Goal: Information Seeking & Learning: Learn about a topic

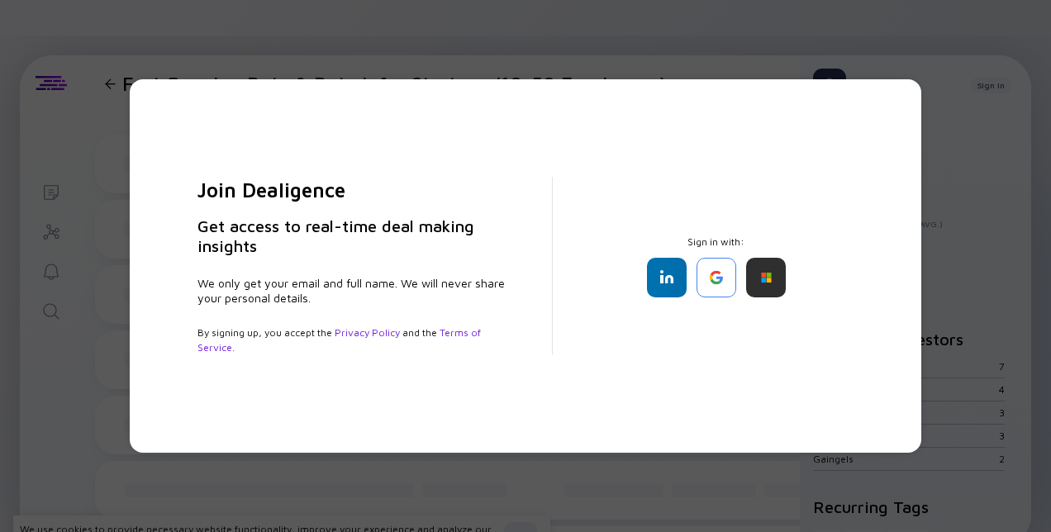
click at [508, 61] on div "Join Dealigence Get access to real-time deal making insights We only get your e…" at bounding box center [525, 266] width 1051 height 532
click at [511, 66] on div "Join Dealigence Get access to real-time deal making insights We only get your e…" at bounding box center [525, 266] width 1051 height 532
click at [66, 122] on div "Join Dealigence Get access to real-time deal making insights We only get your e…" at bounding box center [525, 266] width 1051 height 532
click at [662, 276] on div at bounding box center [667, 278] width 40 height 40
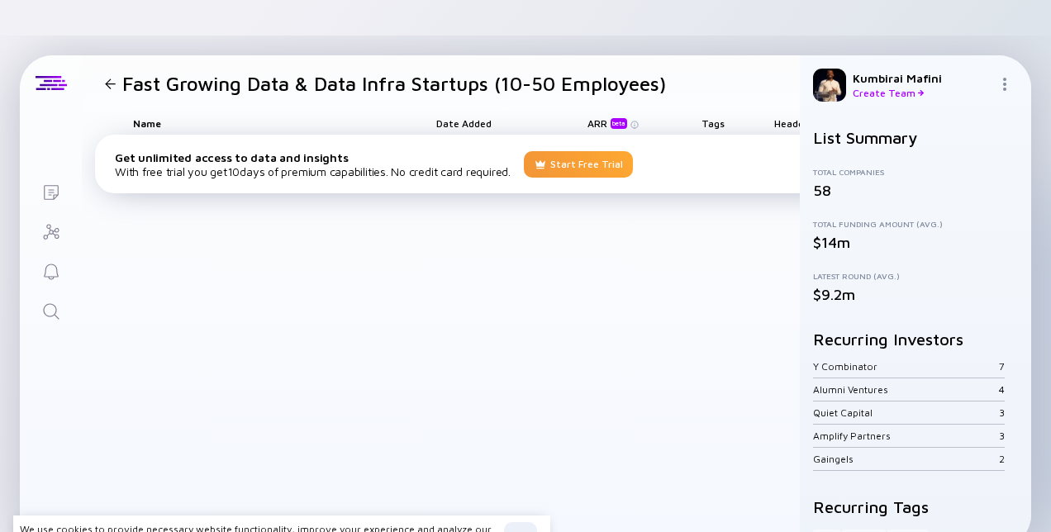
click at [589, 151] on div "Start Free Trial" at bounding box center [578, 164] width 109 height 26
click at [573, 151] on div "Start Free Trial" at bounding box center [578, 164] width 109 height 26
click at [554, 151] on div "Start Free Trial" at bounding box center [578, 164] width 109 height 26
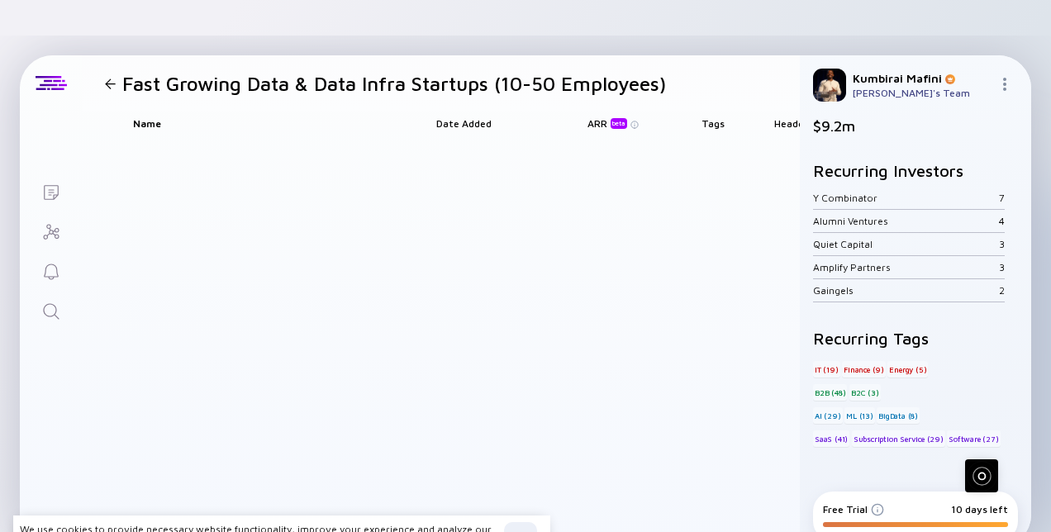
scroll to position [190, 0]
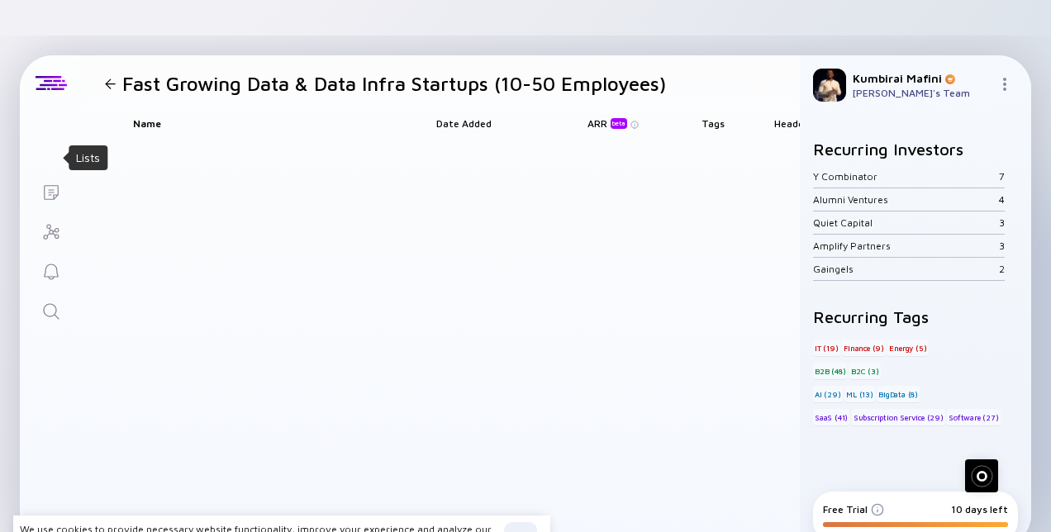
click at [50, 185] on icon "Lists" at bounding box center [51, 192] width 15 height 15
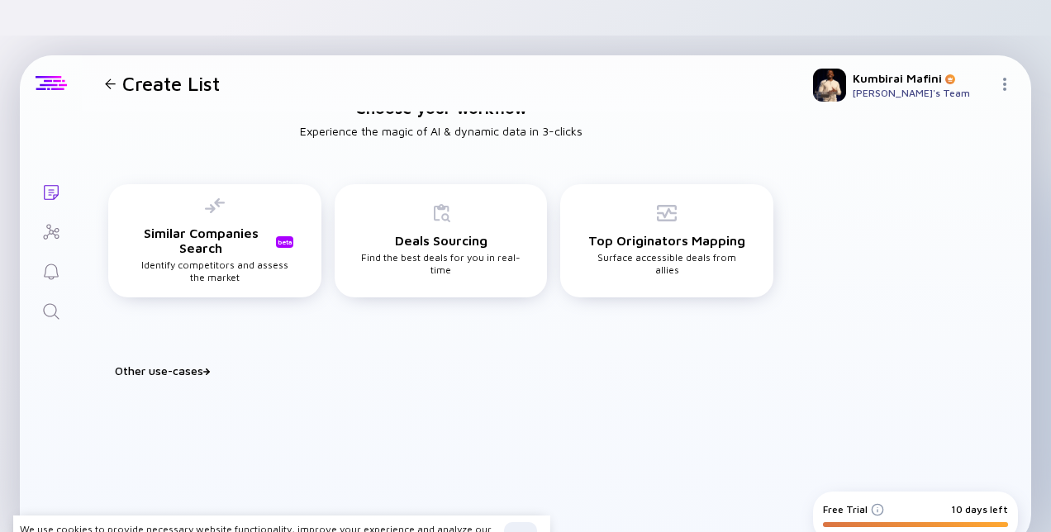
click at [41, 76] on div at bounding box center [51, 83] width 31 height 15
click at [1005, 78] on img at bounding box center [1004, 84] width 13 height 13
click at [52, 222] on icon "Investor Map" at bounding box center [51, 232] width 20 height 20
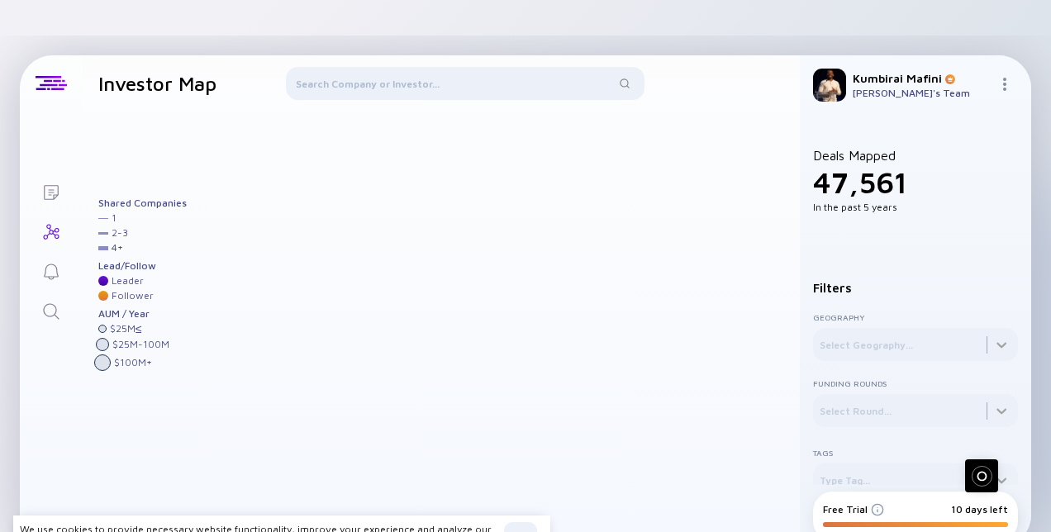
drag, startPoint x: 630, startPoint y: 177, endPoint x: 452, endPoint y: 249, distance: 192.4
click at [452, 249] on div at bounding box center [482, 322] width 602 height 420
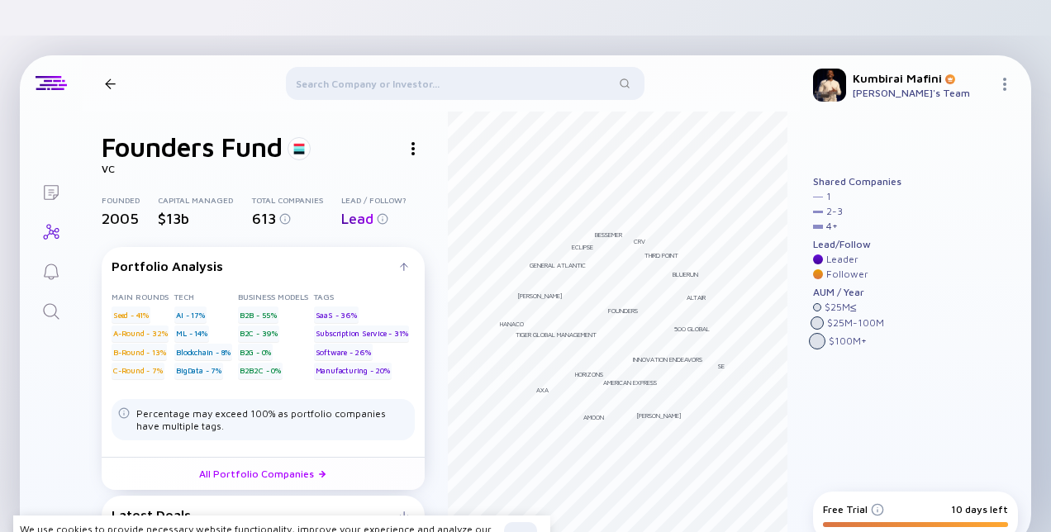
scroll to position [40, 0]
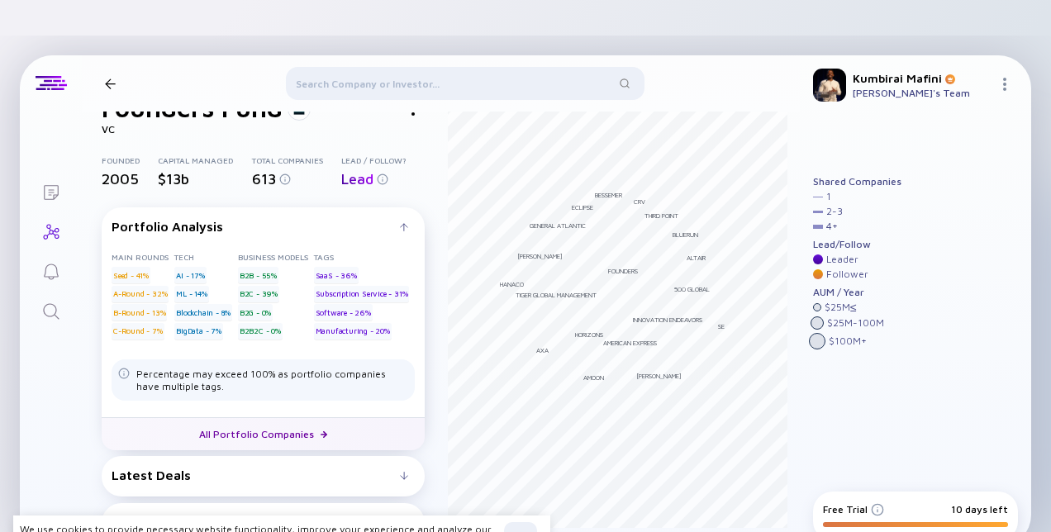
click at [292, 417] on link "All Portfolio Companies" at bounding box center [263, 433] width 323 height 33
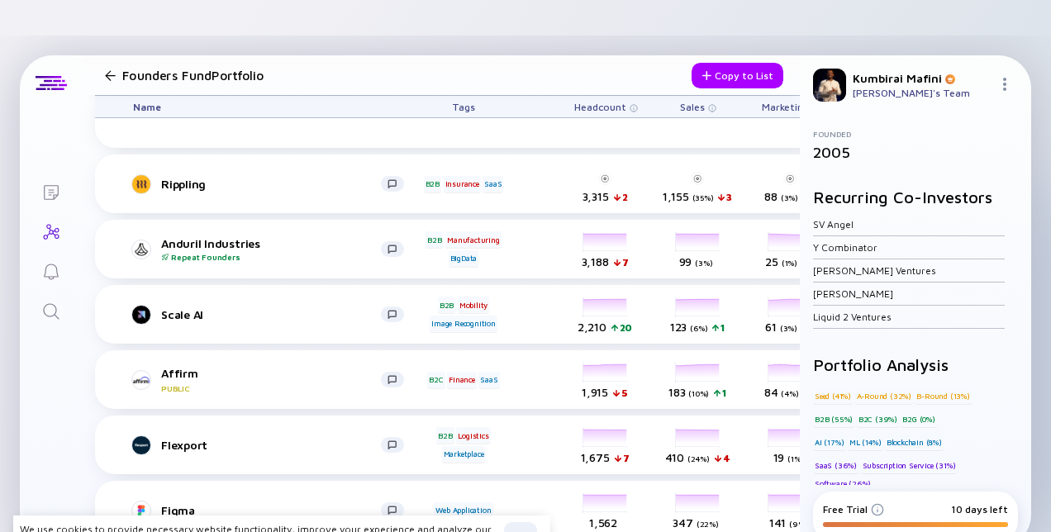
scroll to position [140, 0]
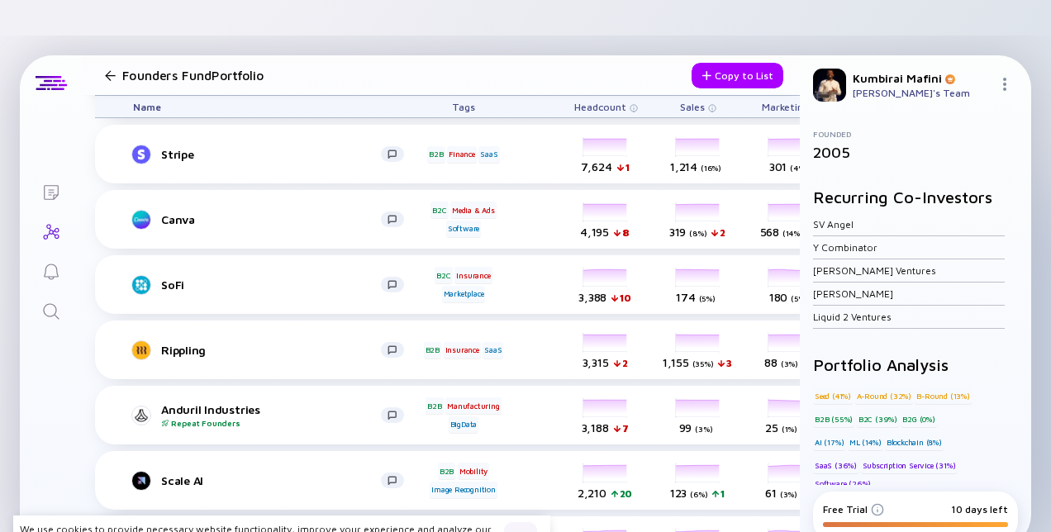
click at [530, 522] on div "OK" at bounding box center [520, 535] width 33 height 26
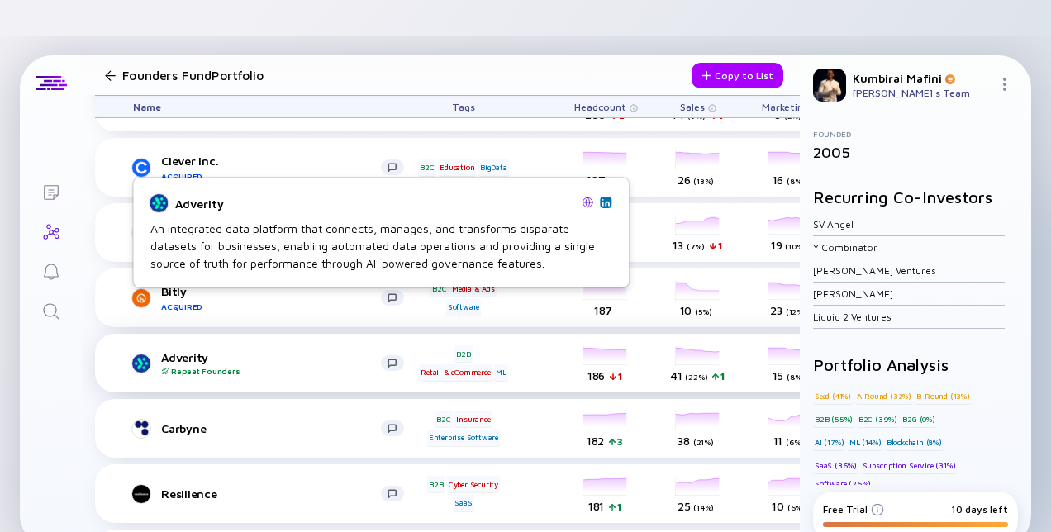
scroll to position [4811, 0]
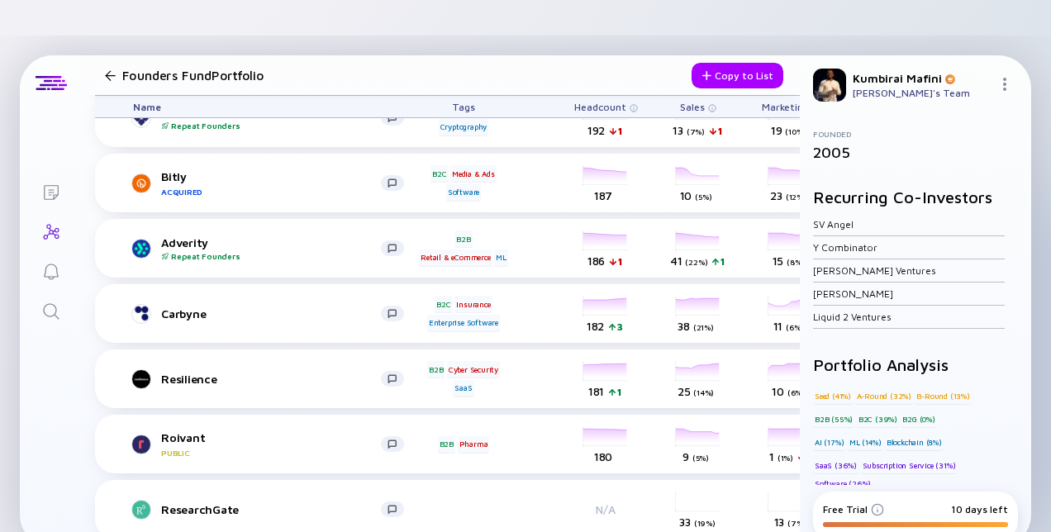
drag, startPoint x: 175, startPoint y: 276, endPoint x: 81, endPoint y: 369, distance: 132.0
click at [81, 369] on div "Lists Founders Fund Portfolio Copy to List Name Tags Headcount Sales Marketing …" at bounding box center [525, 301] width 1011 height 492
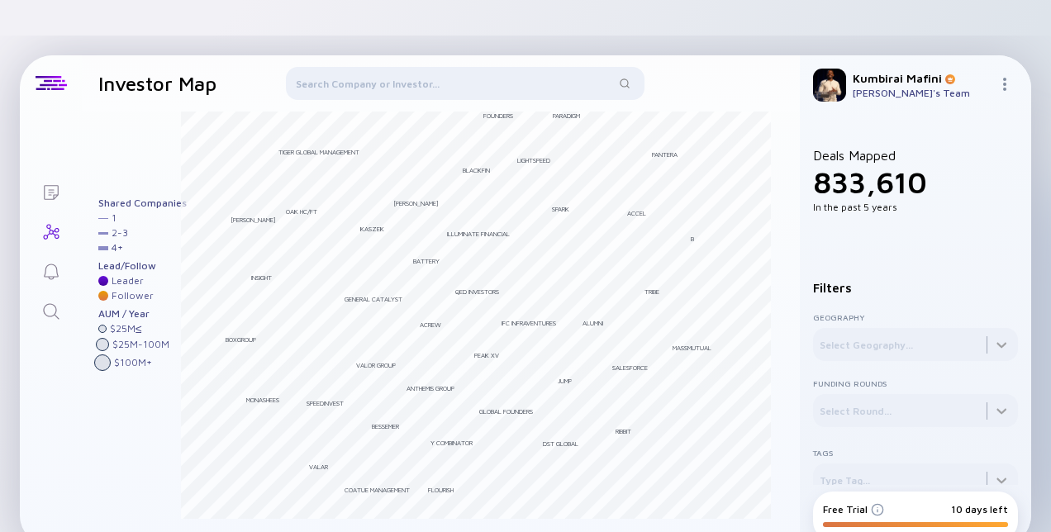
scroll to position [12, 0]
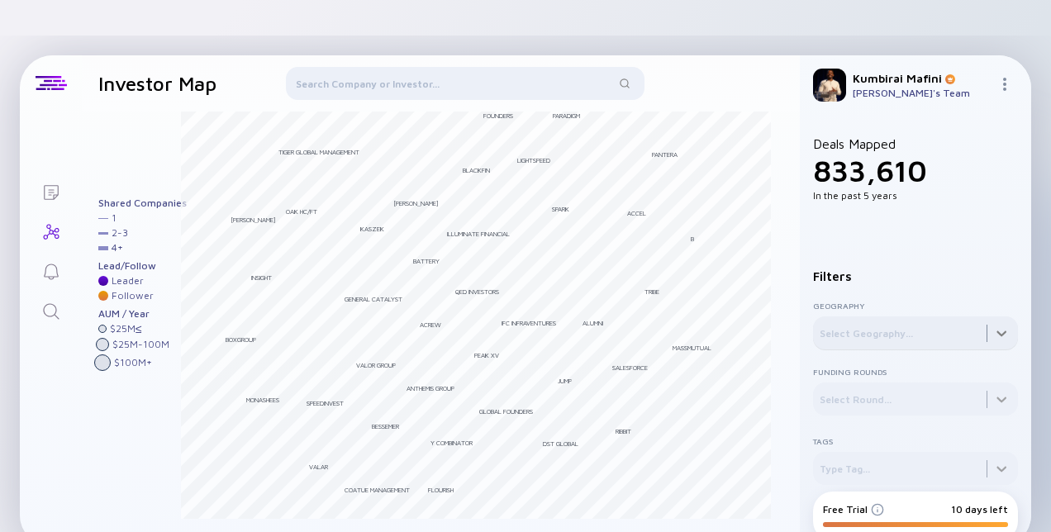
click at [993, 316] on div at bounding box center [915, 332] width 205 height 33
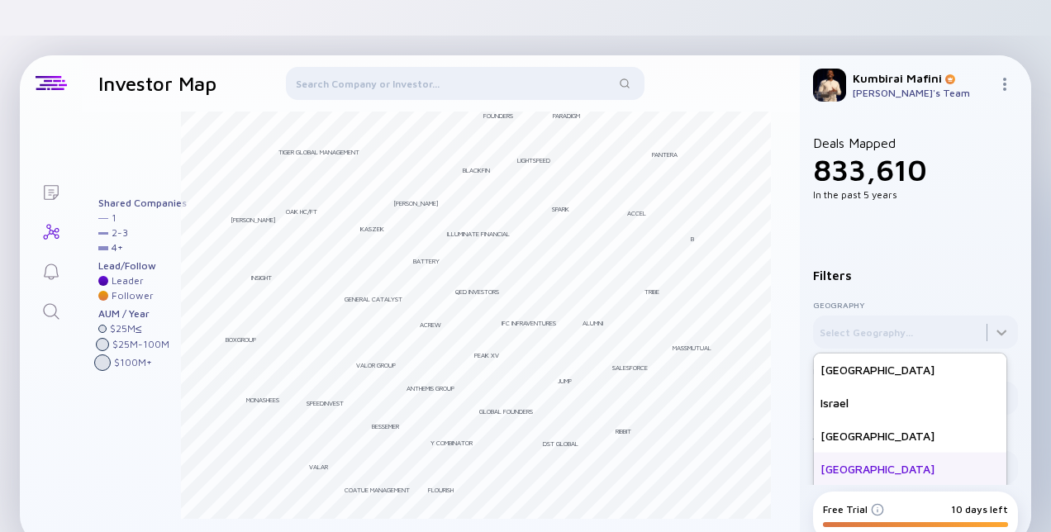
click at [900, 453] on div "[GEOGRAPHIC_DATA]" at bounding box center [910, 469] width 193 height 33
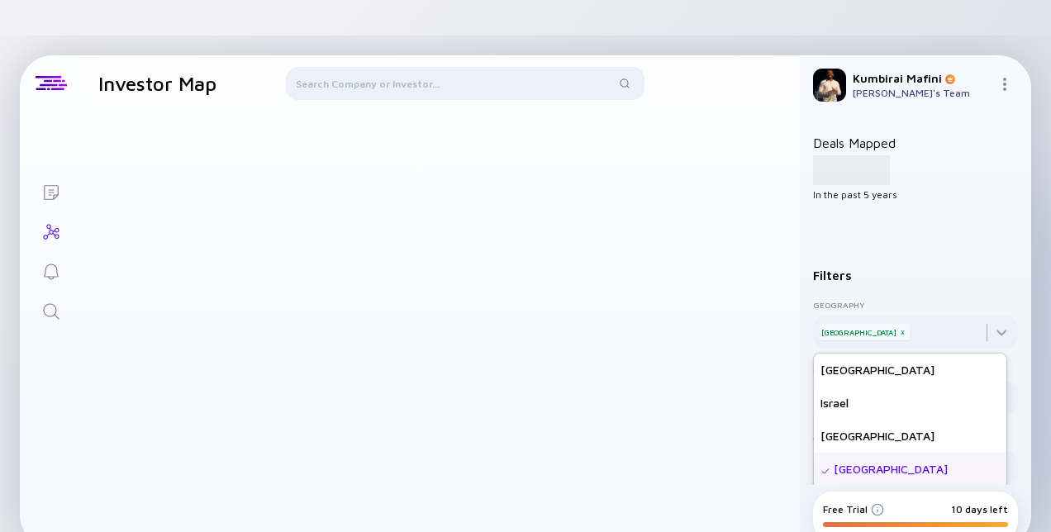
click at [716, 374] on div at bounding box center [482, 322] width 602 height 420
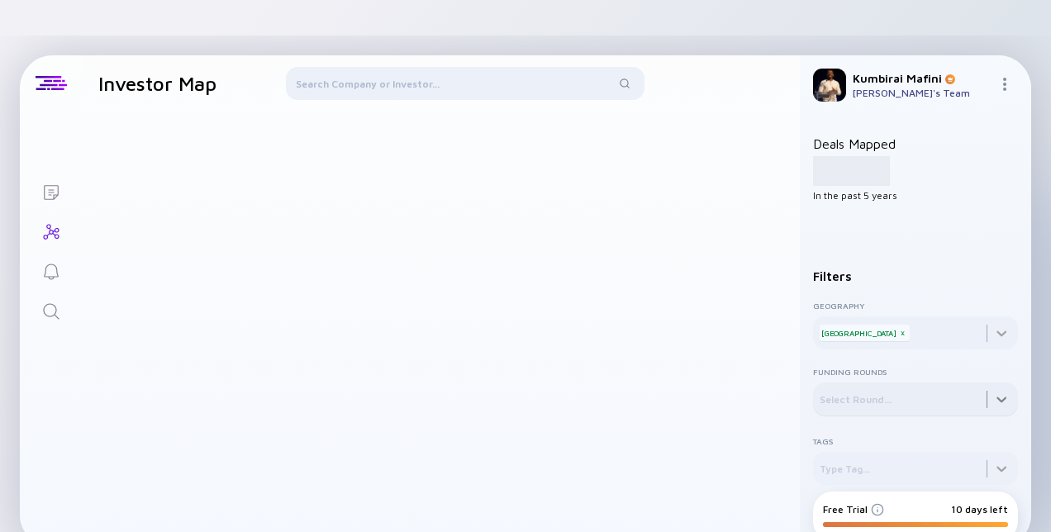
click at [980, 383] on div at bounding box center [915, 399] width 205 height 33
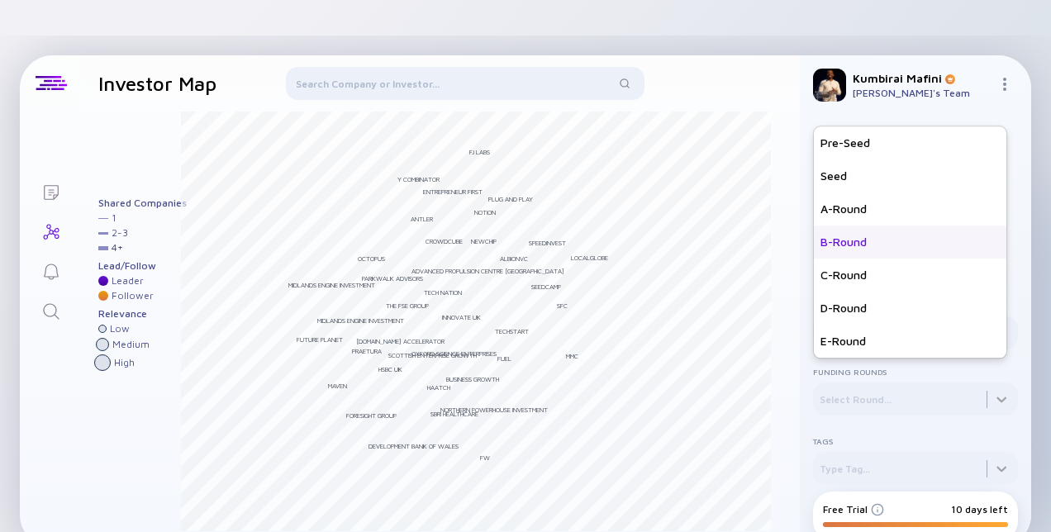
click at [851, 226] on div "B-Round" at bounding box center [910, 242] width 193 height 33
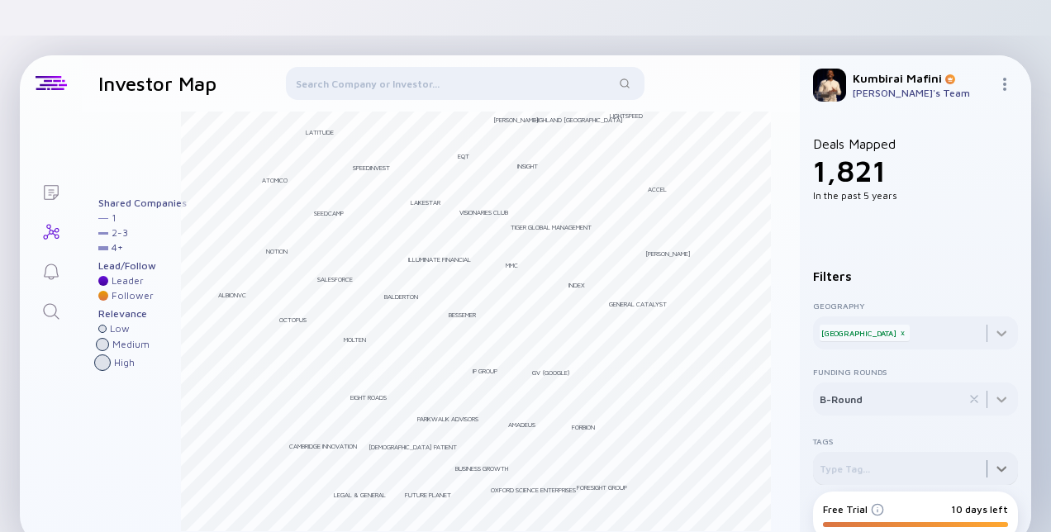
click at [991, 349] on div at bounding box center [915, 323] width 205 height 53
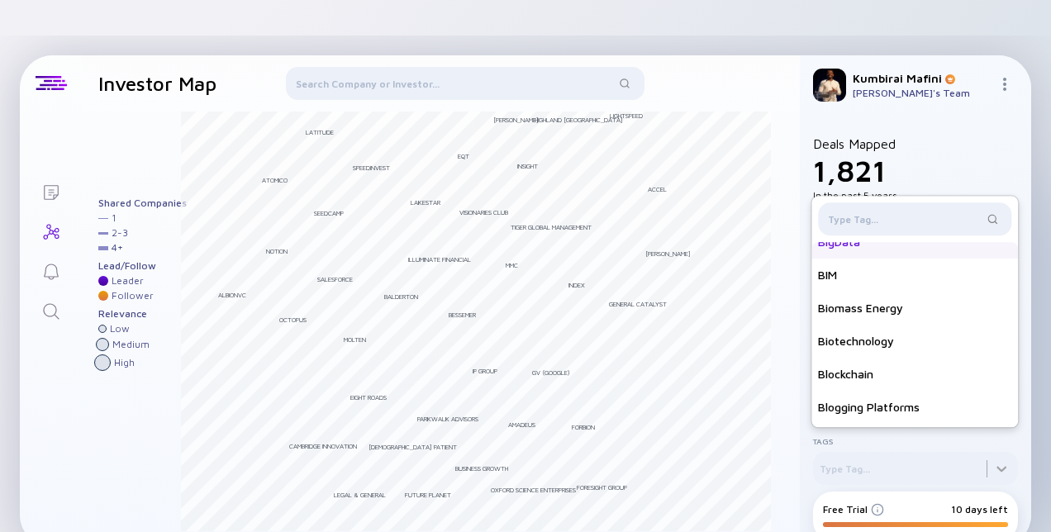
scroll to position [1322, 0]
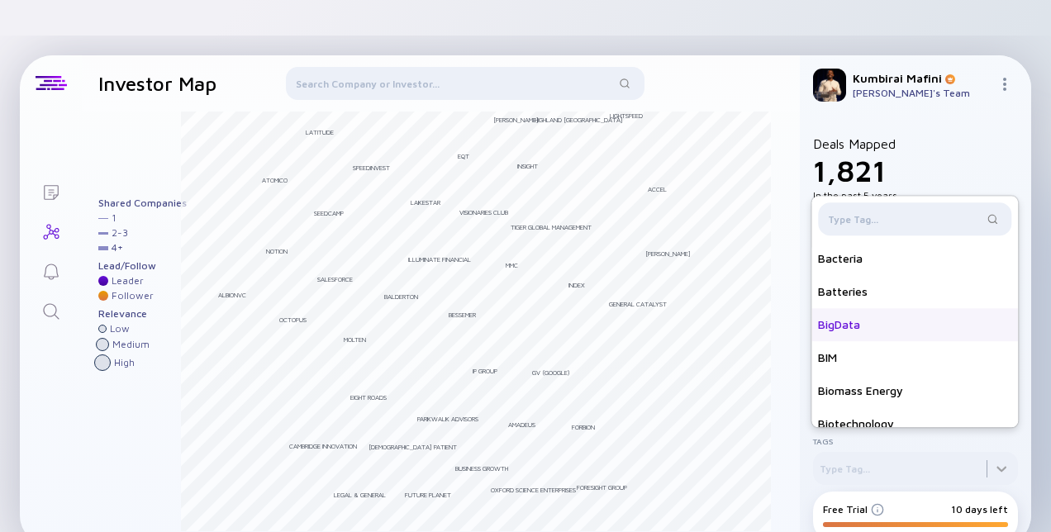
click at [858, 308] on div "BigData" at bounding box center [914, 324] width 207 height 33
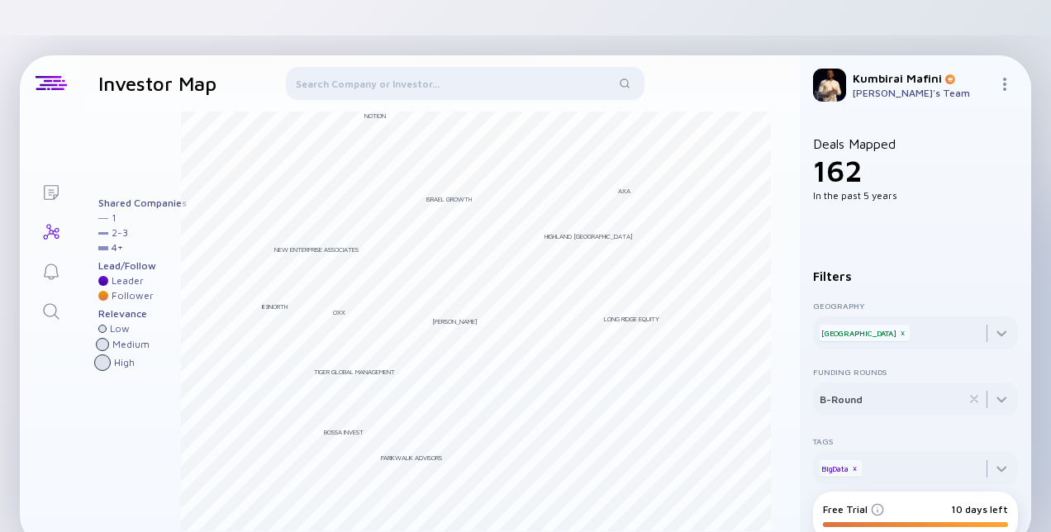
scroll to position [12, 0]
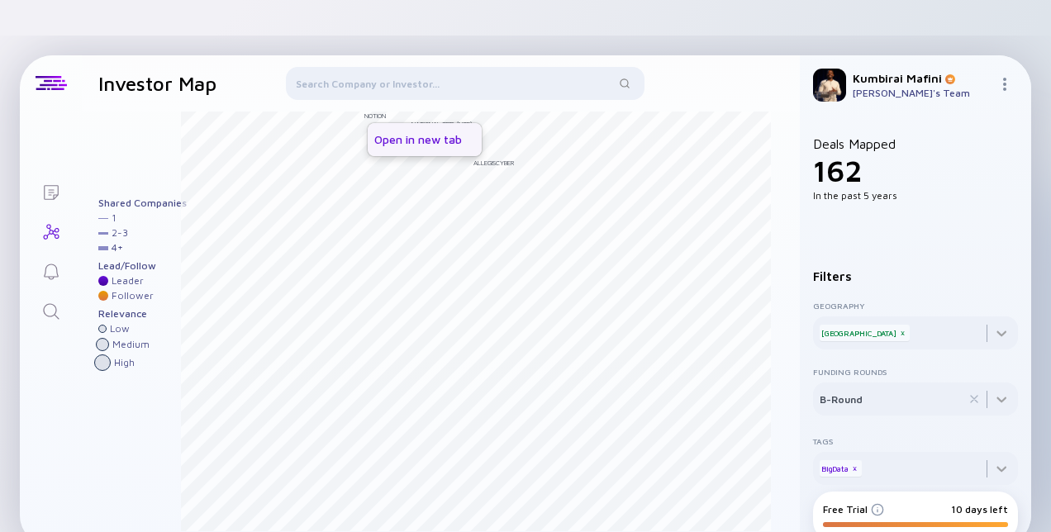
click at [407, 123] on div "Open in new tab" at bounding box center [425, 139] width 114 height 33
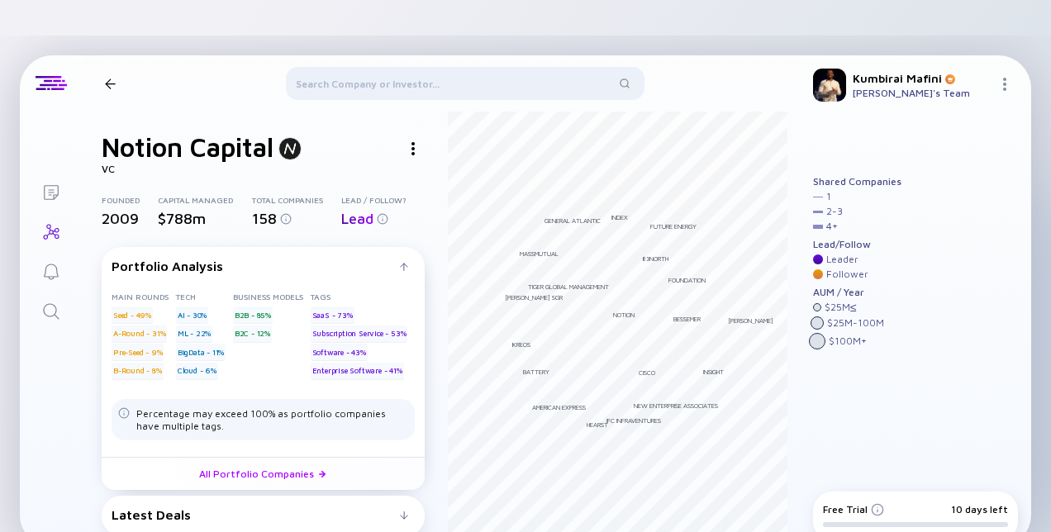
click at [107, 131] on h1 "Notion Capital" at bounding box center [188, 146] width 172 height 31
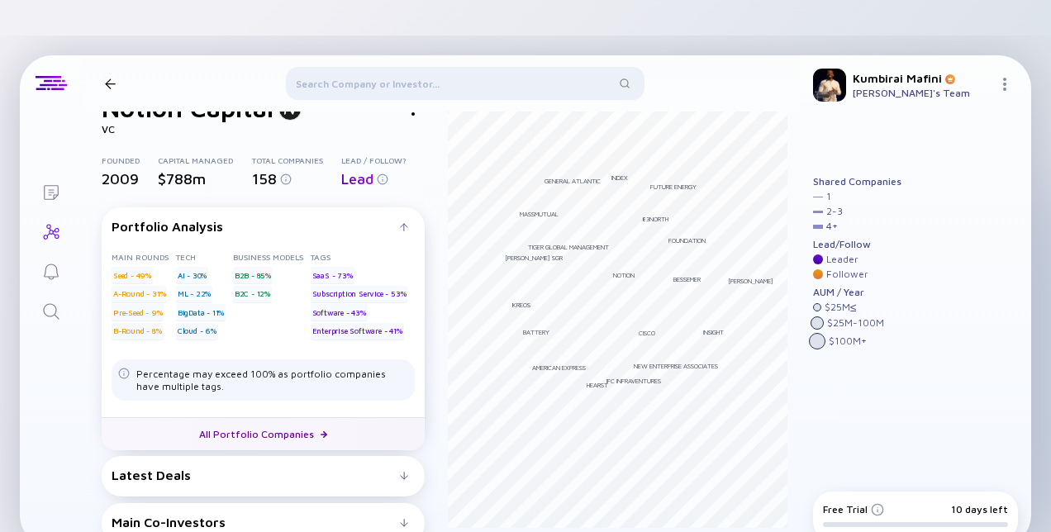
click at [275, 417] on link "All Portfolio Companies" at bounding box center [263, 433] width 323 height 33
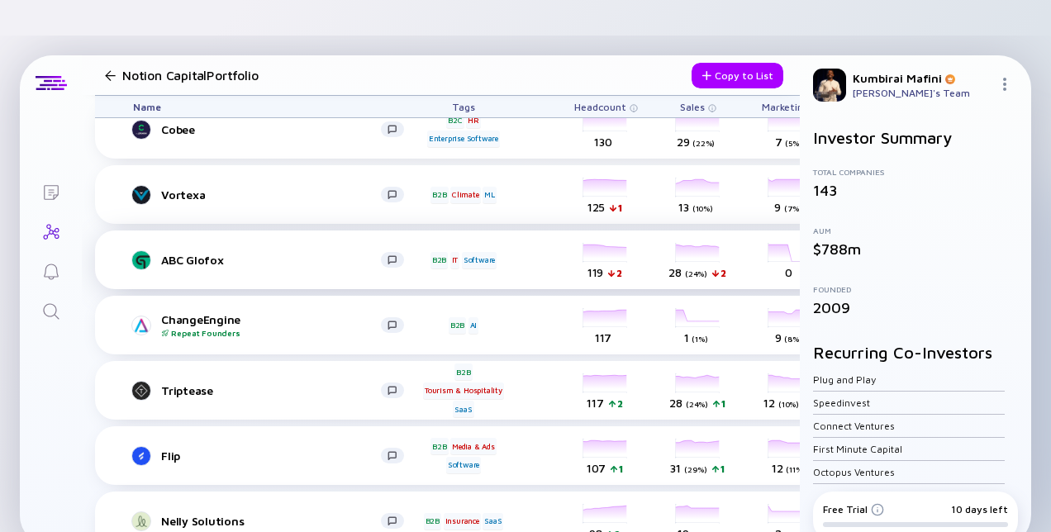
scroll to position [618, 0]
